Goal: Task Accomplishment & Management: Manage account settings

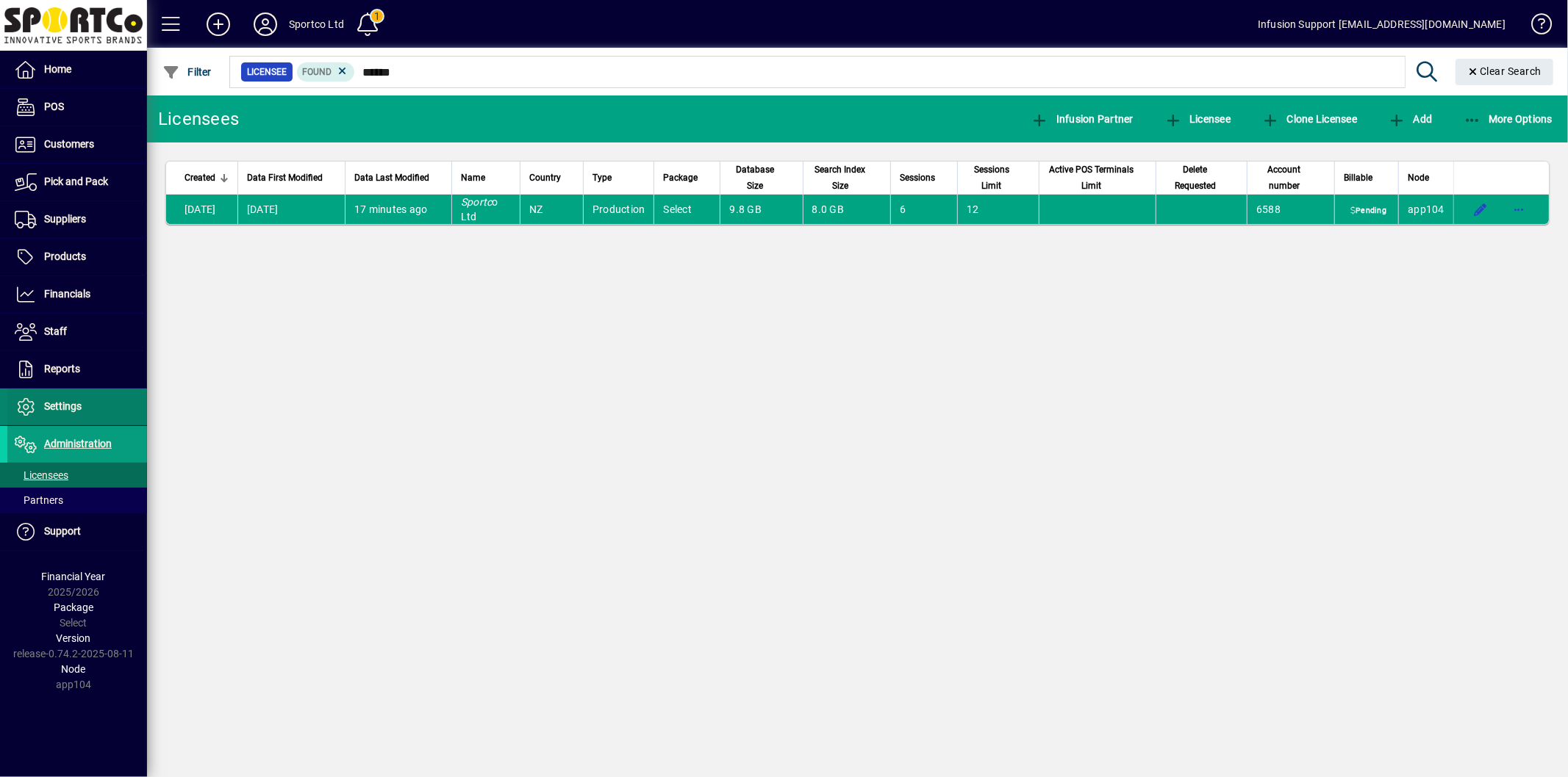
click at [77, 412] on span "Settings" at bounding box center [63, 406] width 38 height 12
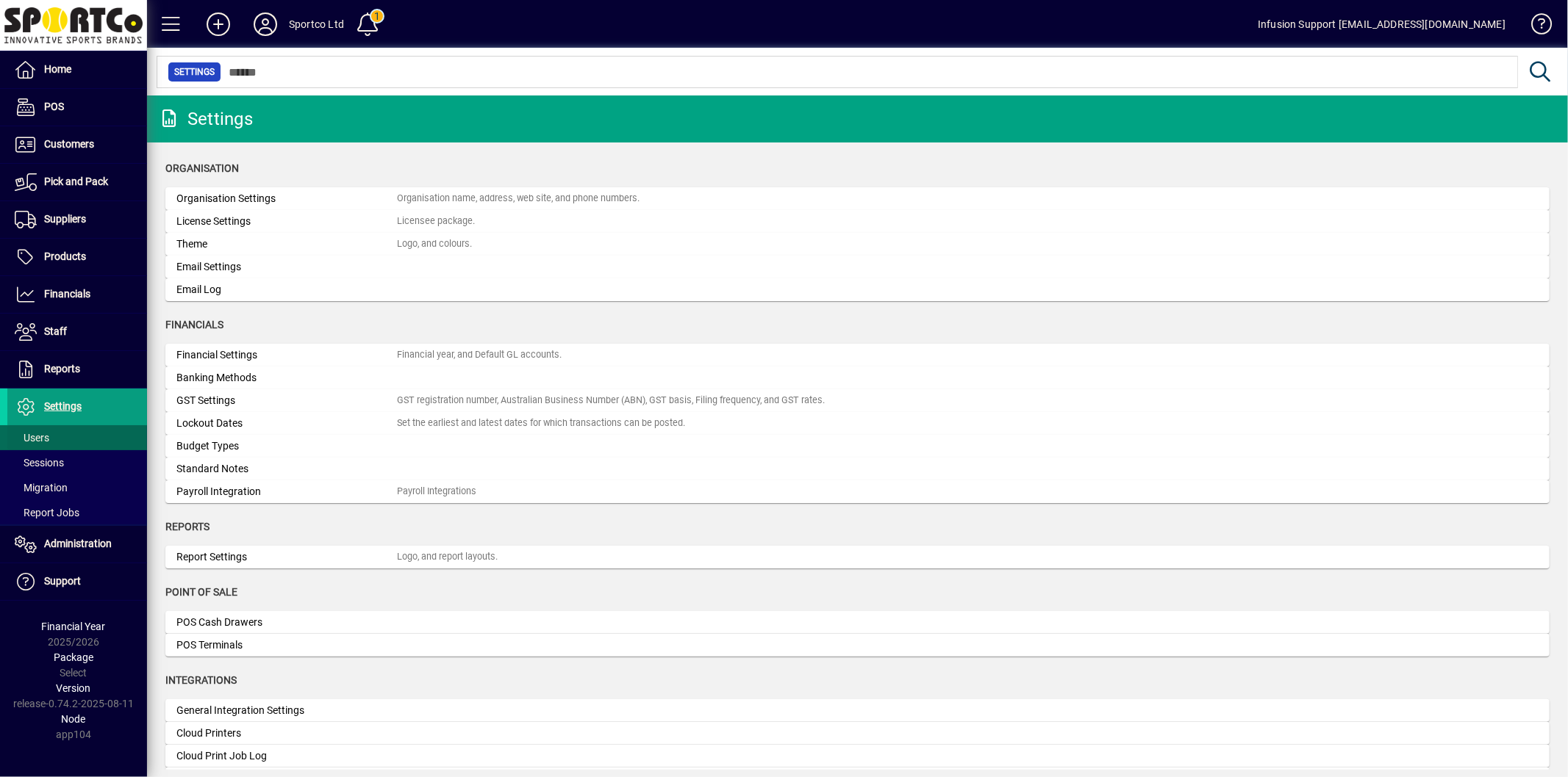
click at [56, 436] on span at bounding box center [77, 438] width 140 height 36
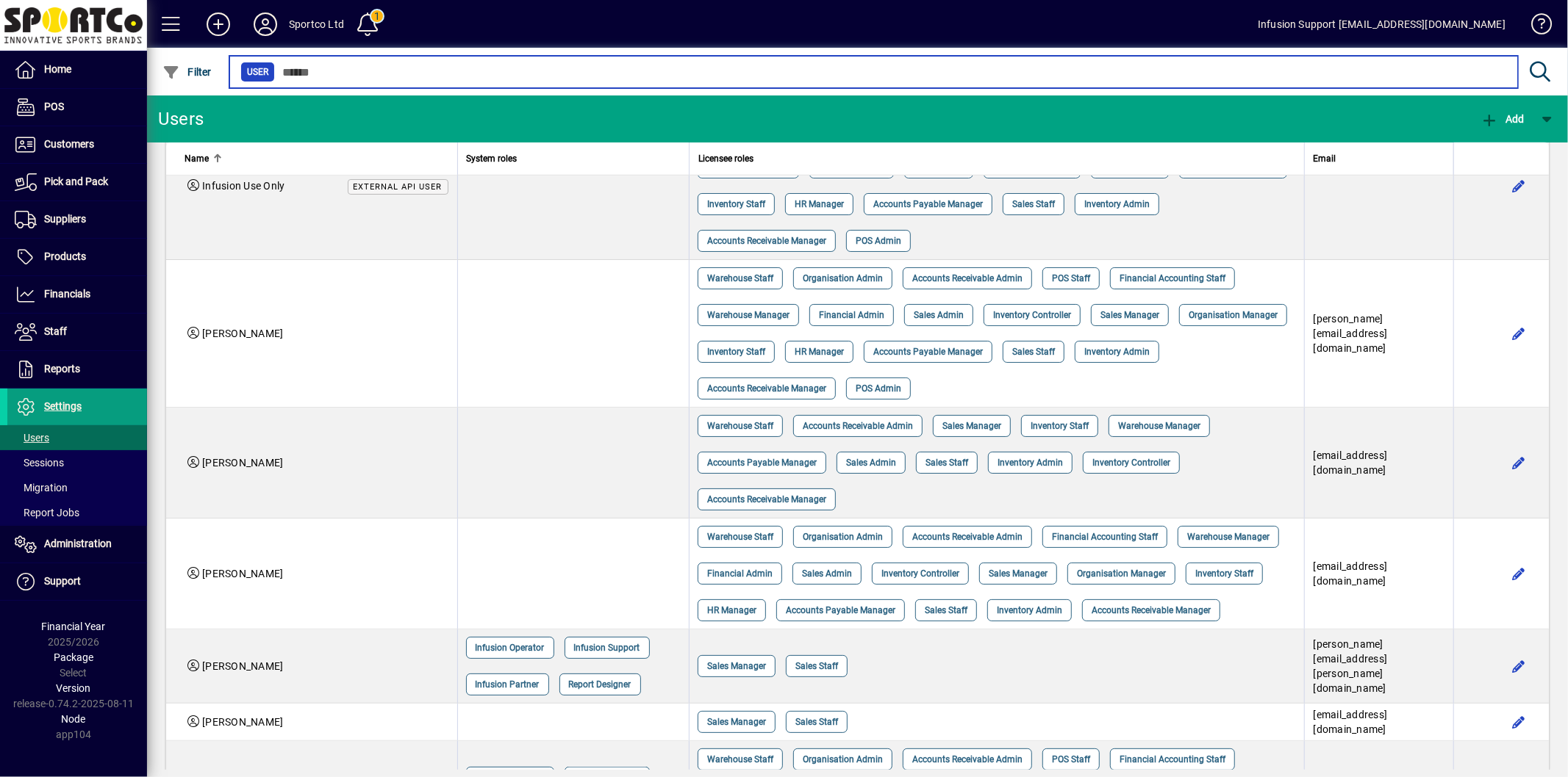
scroll to position [735, 0]
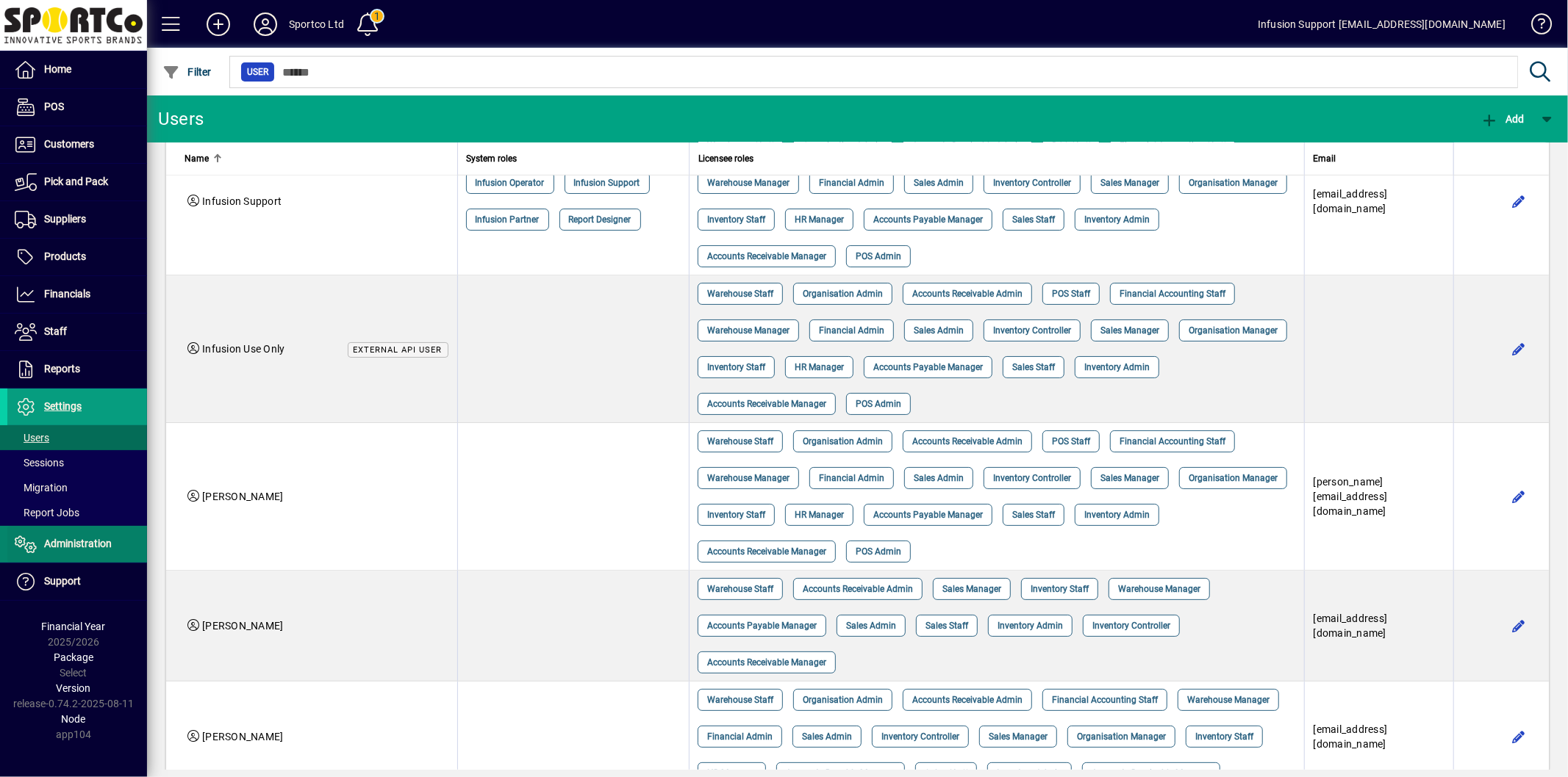
click at [69, 540] on span "Administration" at bounding box center [78, 543] width 68 height 12
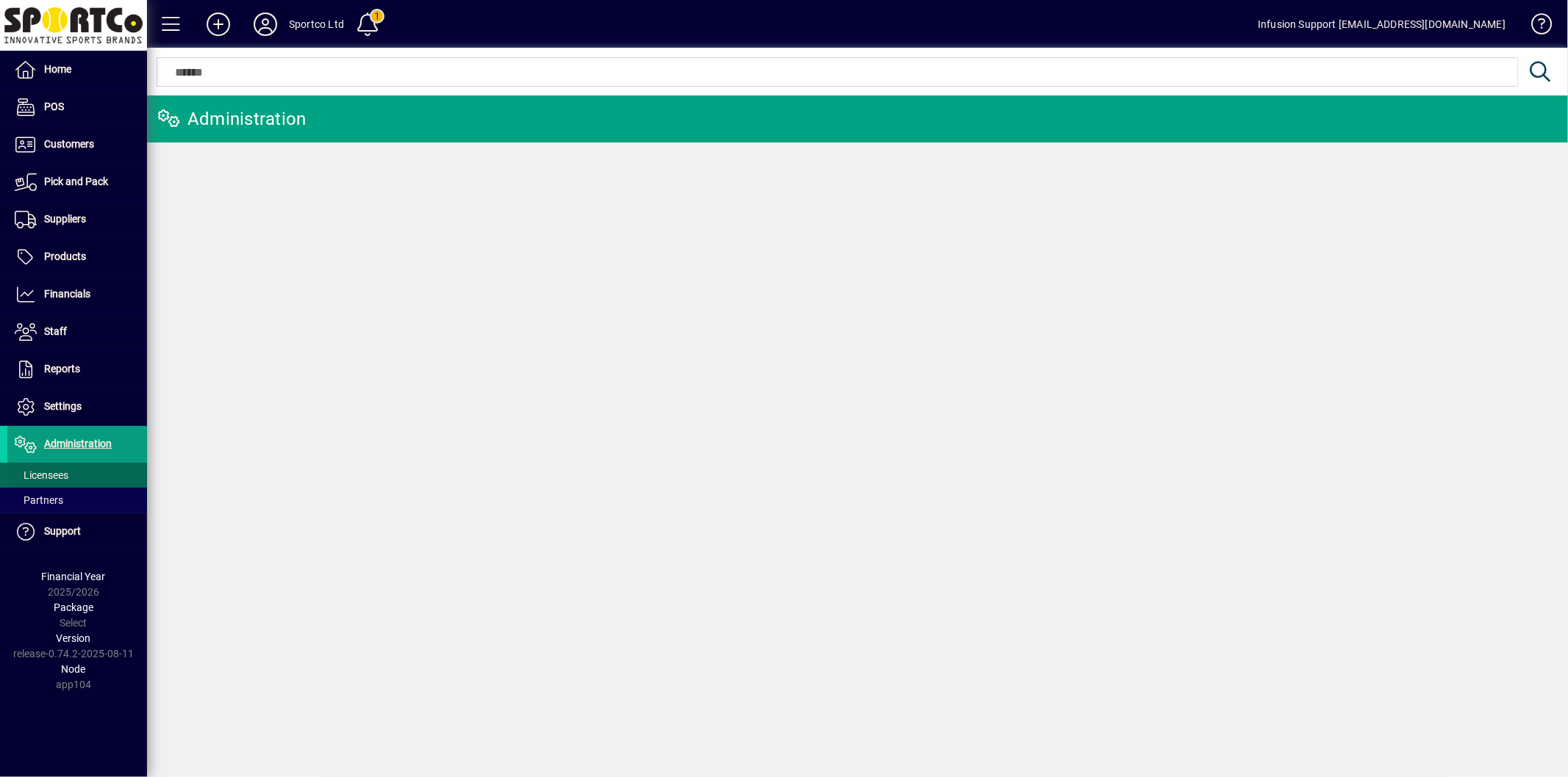
click at [64, 473] on span "Licensees" at bounding box center [41, 475] width 54 height 12
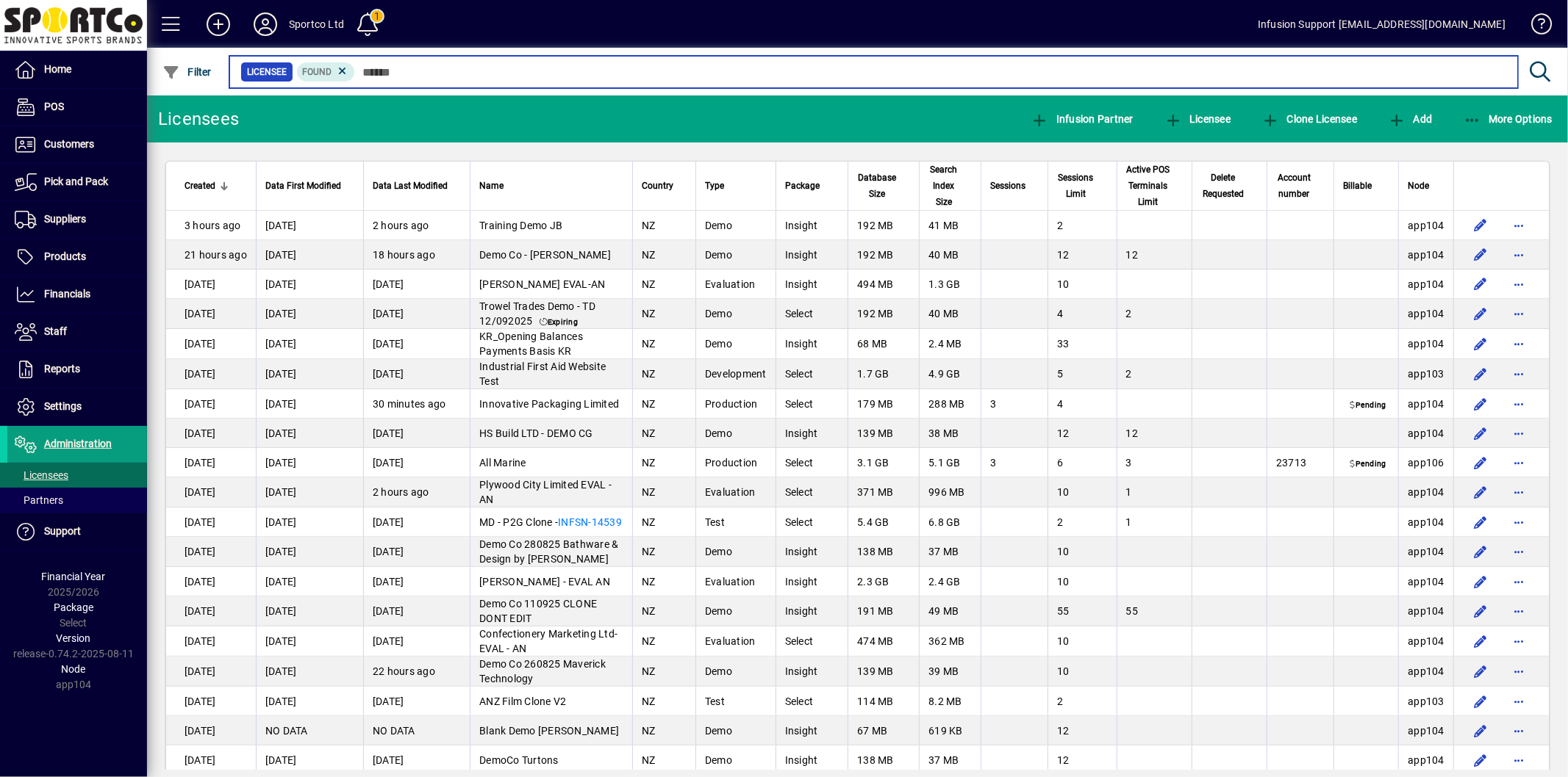
click at [377, 68] on input "text" at bounding box center [930, 72] width 1151 height 21
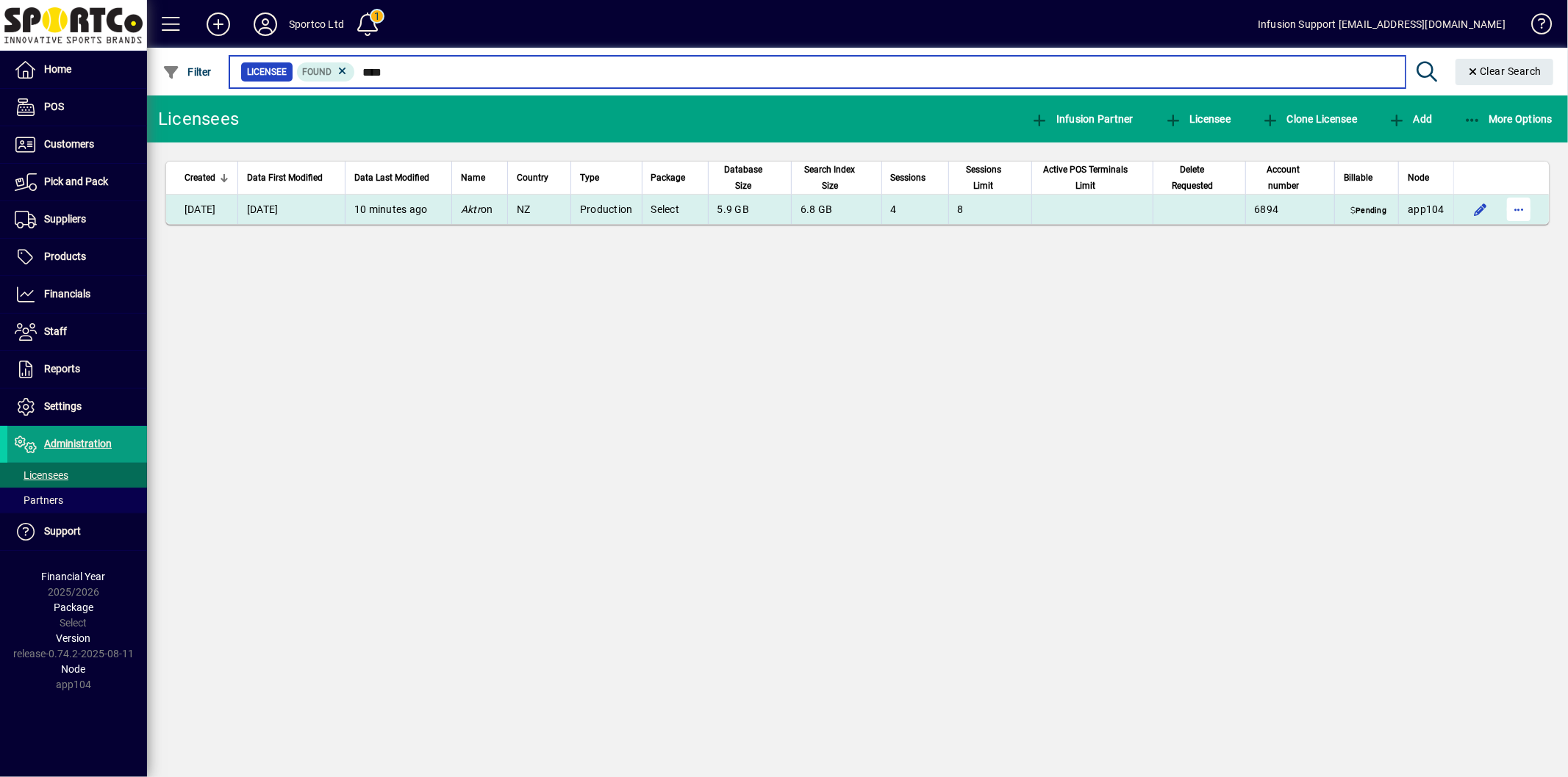
type input "****"
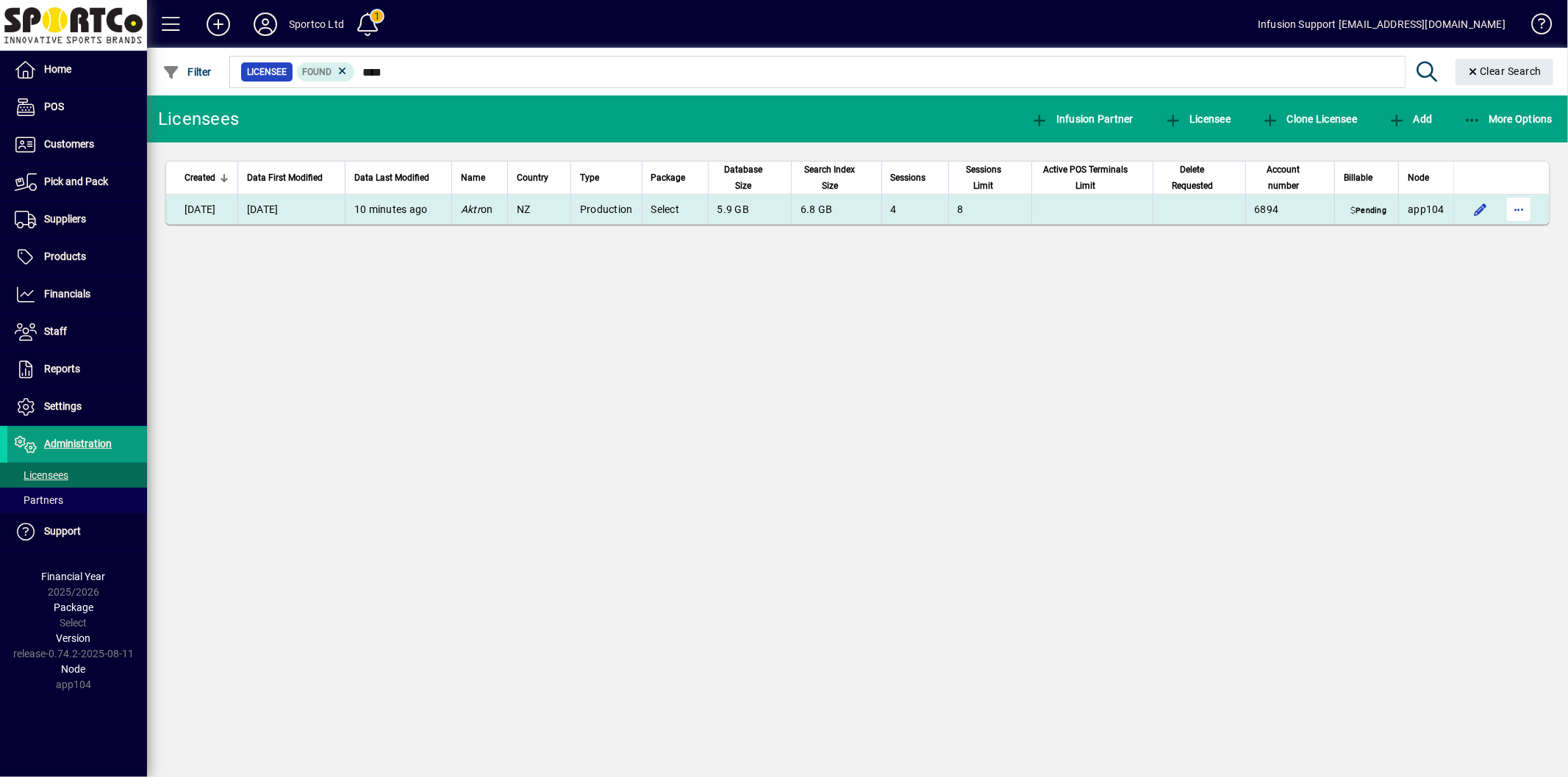
click at [1517, 214] on span "button" at bounding box center [1519, 209] width 36 height 36
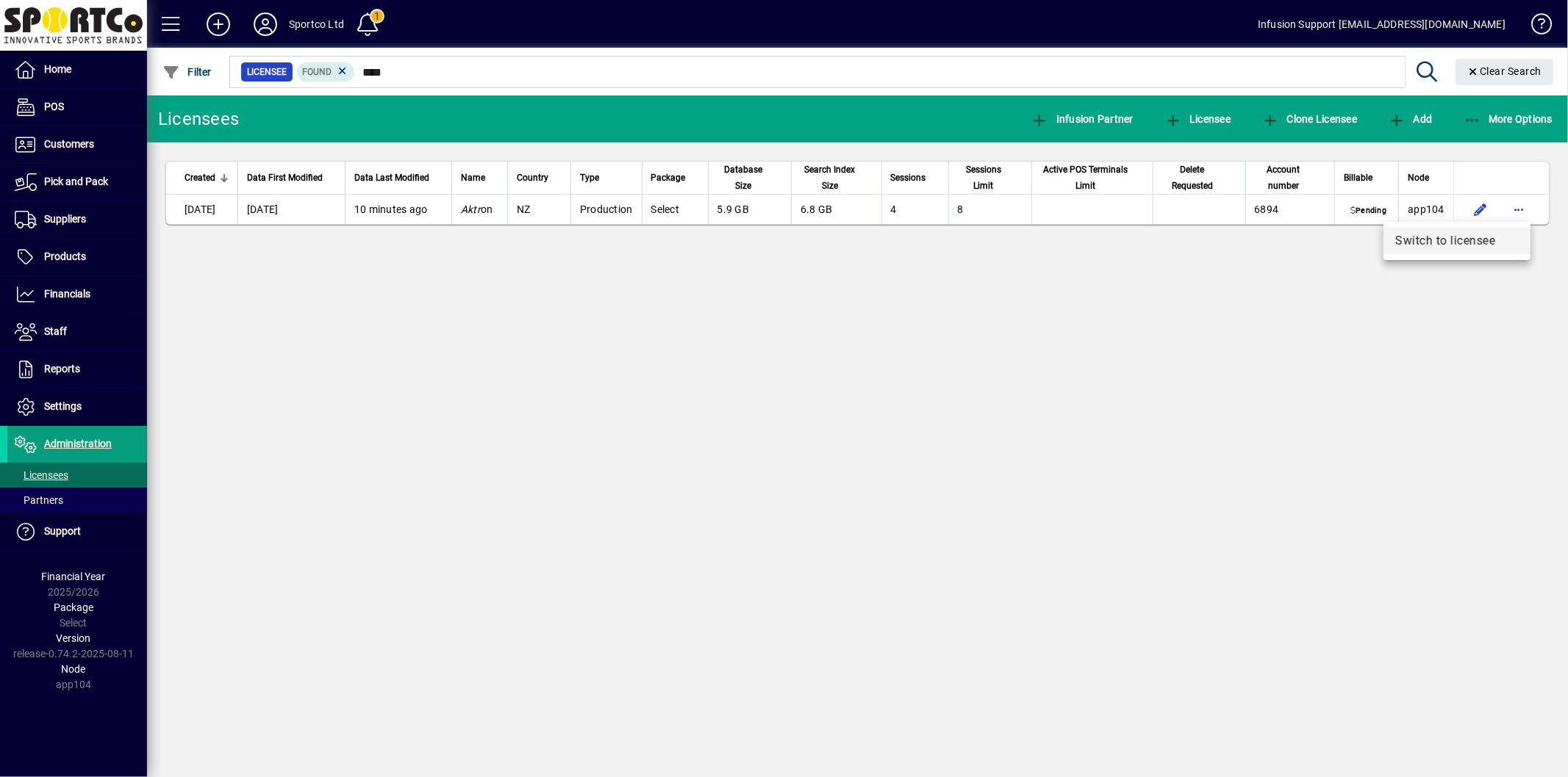
click at [1489, 237] on span "Switch to licensee" at bounding box center [1457, 240] width 124 height 18
